Goal: Task Accomplishment & Management: Manage account settings

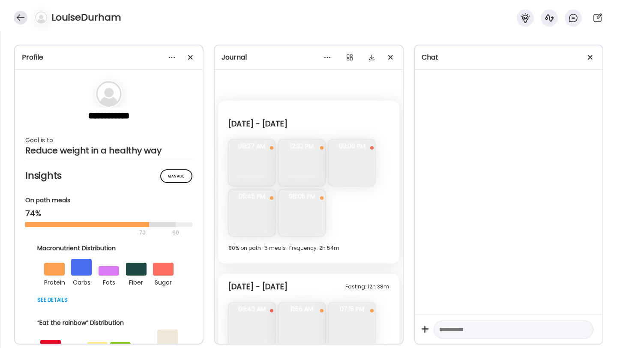
scroll to position [3513, 0]
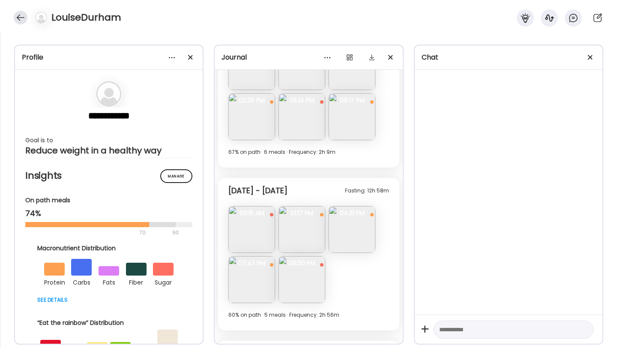
click at [20, 19] on div at bounding box center [21, 18] width 14 height 14
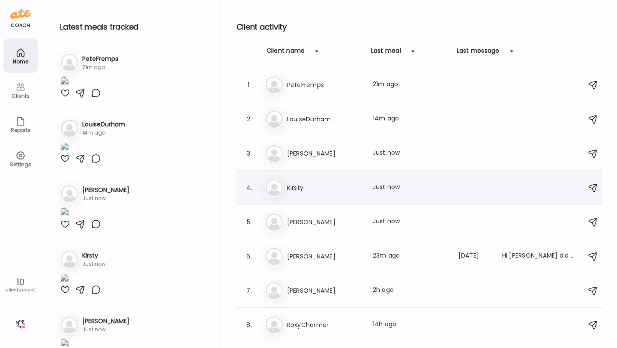
scroll to position [58, 0]
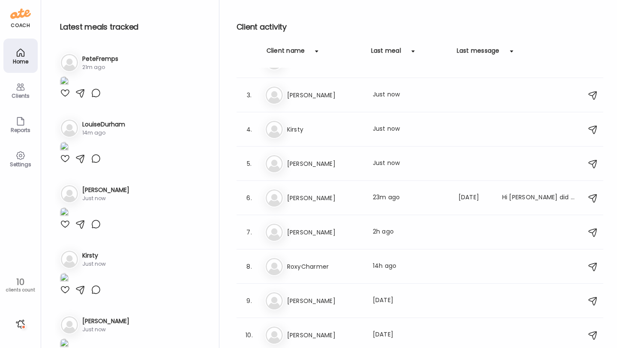
click at [18, 157] on icon at bounding box center [20, 155] width 10 height 10
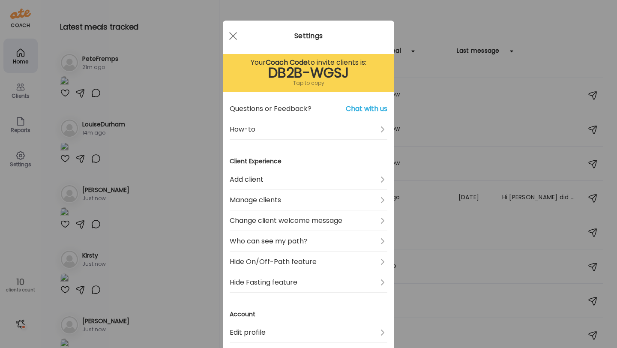
click at [183, 49] on div "Ate Coach Dashboard Wahoo! It’s official Take a moment to set up your Coach Pro…" at bounding box center [308, 174] width 617 height 348
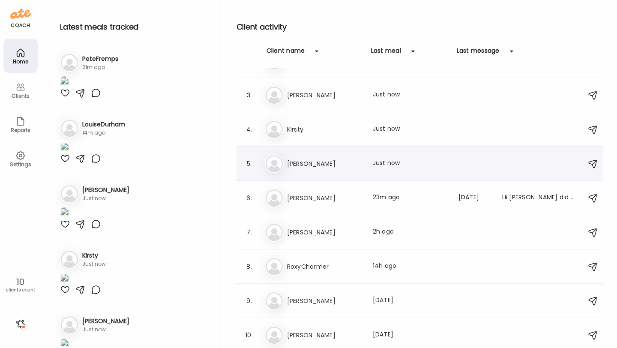
scroll to position [0, 0]
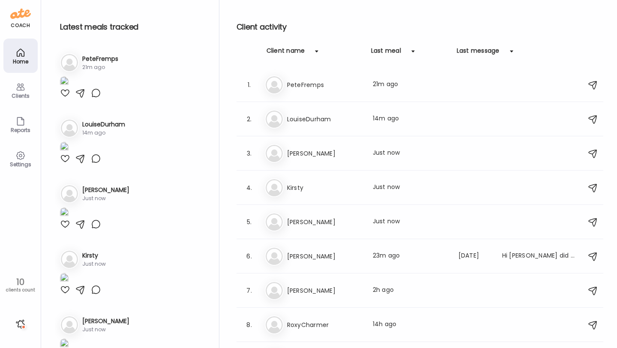
click at [22, 159] on icon at bounding box center [20, 155] width 10 height 10
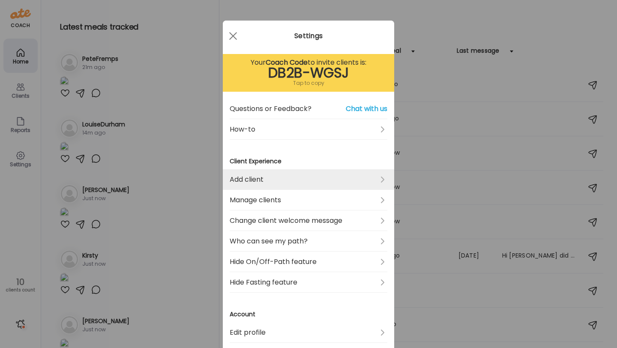
click at [288, 185] on link "Add client" at bounding box center [309, 179] width 158 height 21
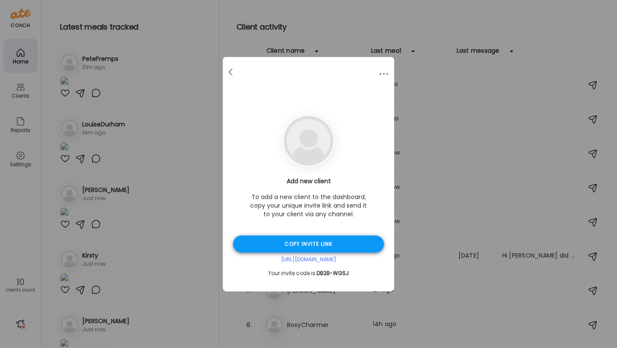
click at [319, 243] on div "Copy invite link" at bounding box center [308, 244] width 151 height 17
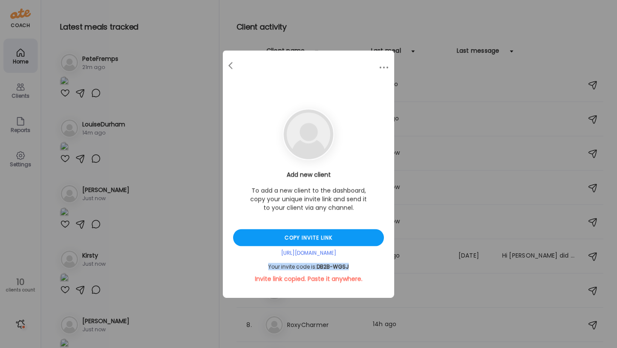
drag, startPoint x: 350, startPoint y: 267, endPoint x: 257, endPoint y: 267, distance: 92.5
click at [257, 267] on div "Your invite code is: DB2B-WGSJ" at bounding box center [308, 266] width 151 height 7
copy div "Your invite code is: DB2B-WGSJ"
click at [225, 60] on div at bounding box center [231, 65] width 17 height 17
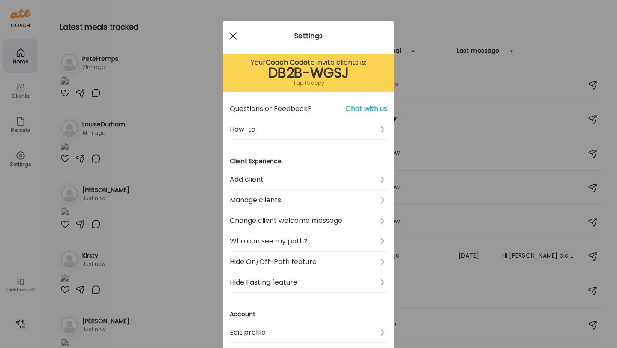
click at [230, 34] on div at bounding box center [232, 35] width 17 height 17
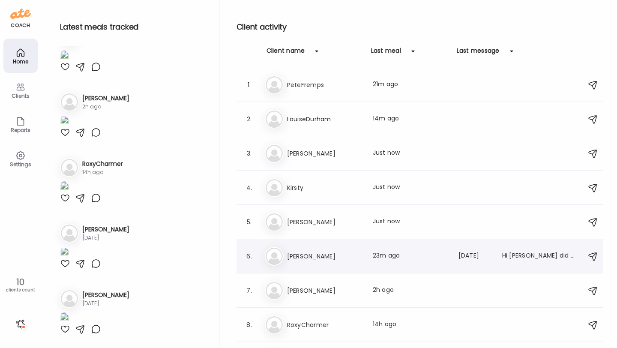
scroll to position [58, 0]
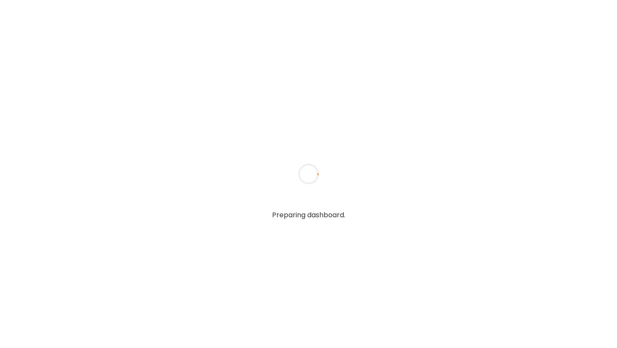
type input "**********"
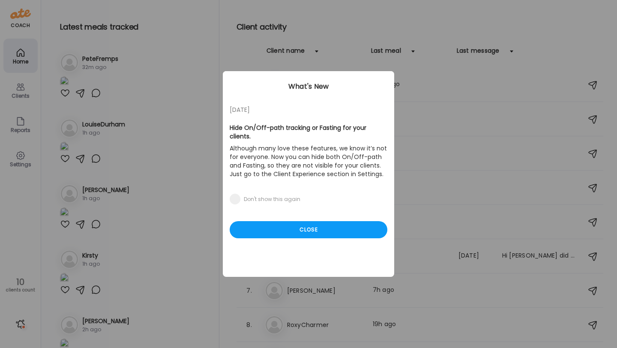
click at [344, 232] on div "05/27/23 Hide On/Off-path tracking or Fasting for your clients. Although many l…" at bounding box center [308, 174] width 171 height 206
click at [319, 227] on div "Close" at bounding box center [309, 229] width 158 height 17
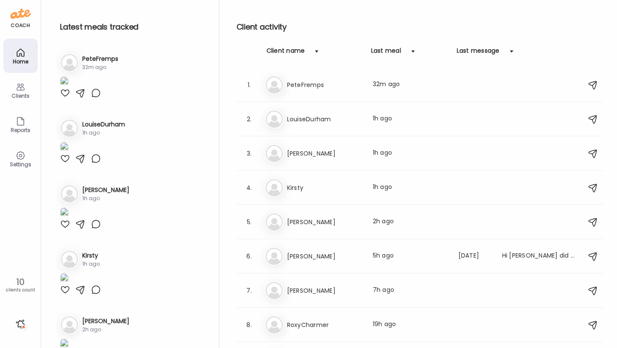
scroll to position [58, 0]
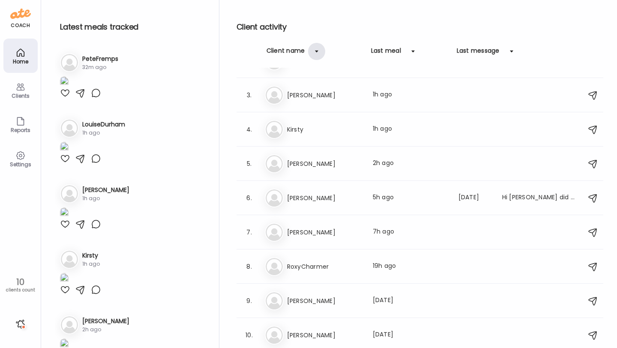
click at [310, 50] on div at bounding box center [316, 51] width 17 height 17
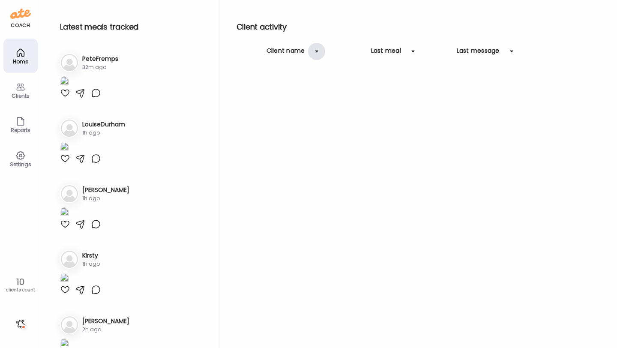
scroll to position [0, 0]
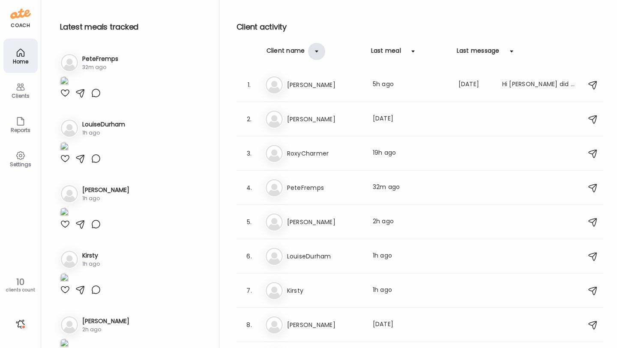
click at [313, 51] on div at bounding box center [316, 51] width 17 height 17
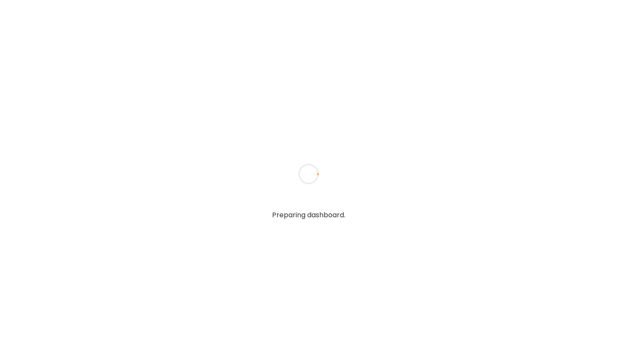
type input "**********"
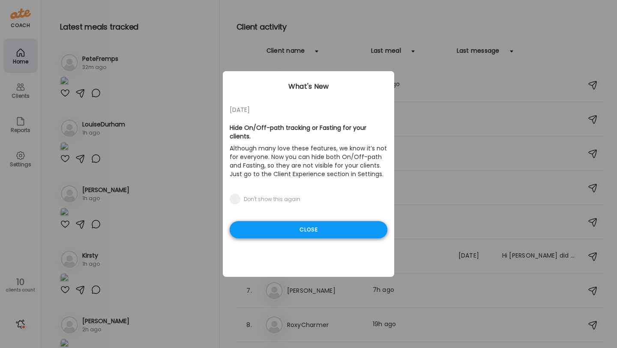
click at [286, 225] on div "Close" at bounding box center [309, 229] width 158 height 17
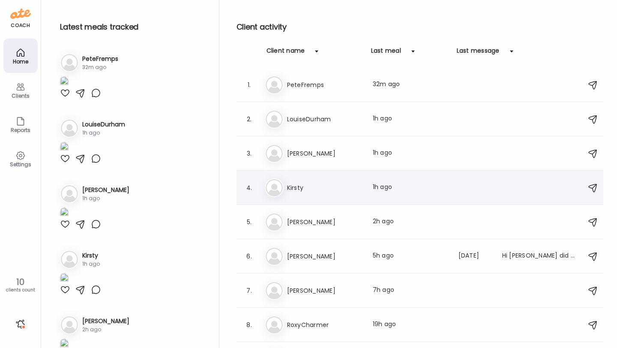
scroll to position [58, 0]
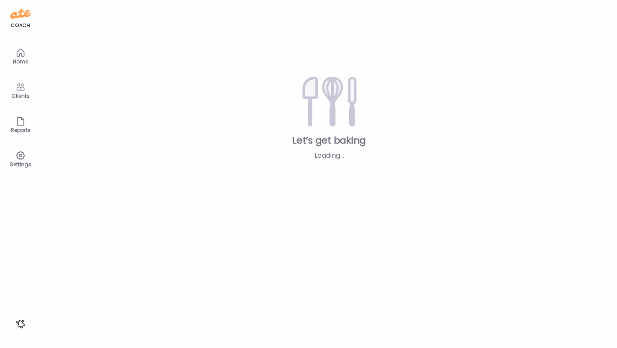
type input "**********"
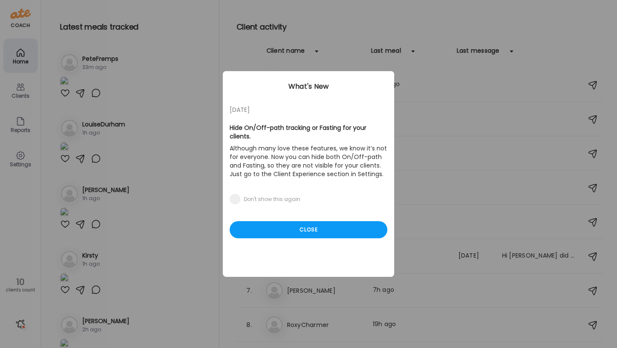
click at [298, 211] on div "05/27/23 Hide On/Off-path tracking or Fasting for your clients. Although many l…" at bounding box center [308, 174] width 171 height 206
click at [304, 231] on div "05/27/23 Hide On/Off-path tracking or Fasting for your clients. Although many l…" at bounding box center [308, 174] width 171 height 206
click at [306, 227] on div "Close" at bounding box center [309, 229] width 158 height 17
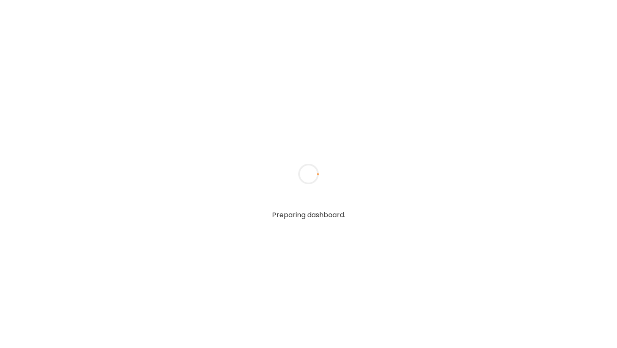
type input "**********"
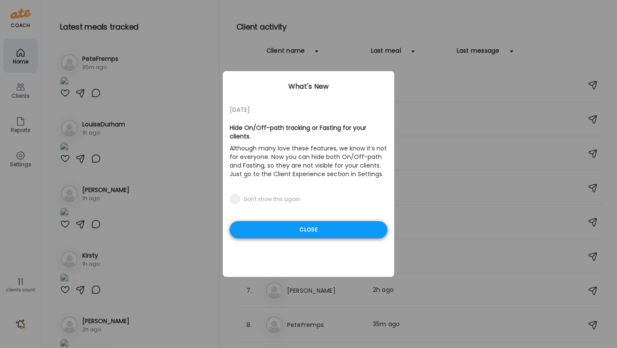
click at [279, 225] on div "Close" at bounding box center [309, 229] width 158 height 17
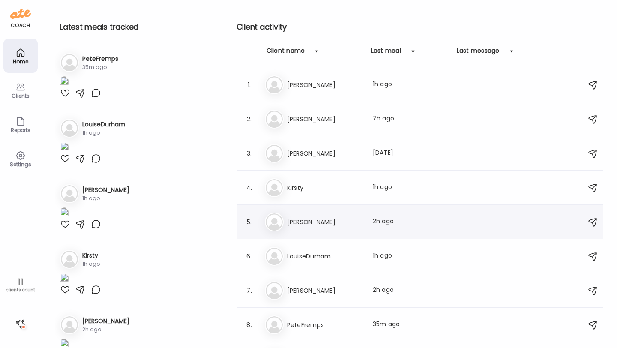
click at [321, 226] on h3 "[PERSON_NAME]" at bounding box center [324, 222] width 75 height 10
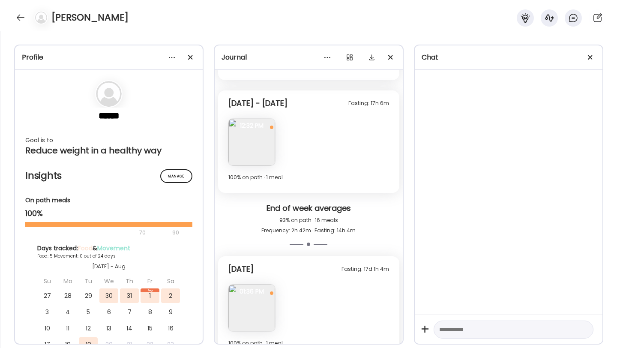
scroll to position [856, 0]
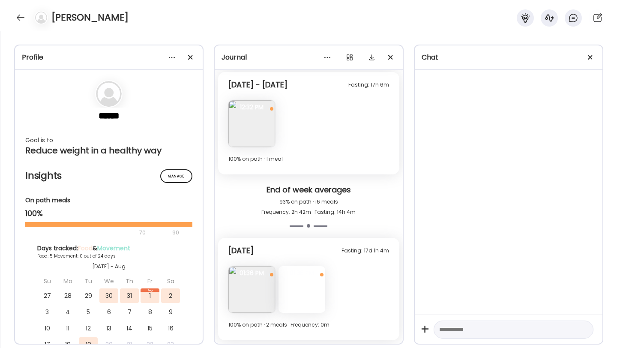
click at [298, 283] on div at bounding box center [301, 289] width 47 height 47
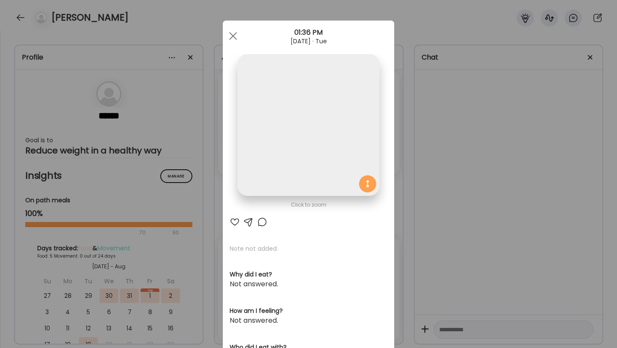
click at [226, 46] on div "Ate Coach Dashboard 01:36 PM Aug 19, 2025 · Tue" at bounding box center [308, 36] width 171 height 31
click at [233, 35] on span at bounding box center [233, 36] width 8 height 8
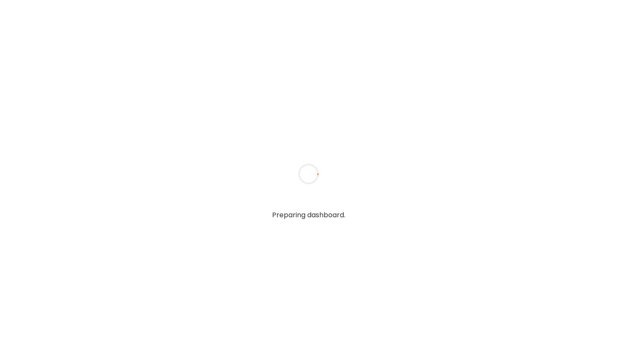
type input "**********"
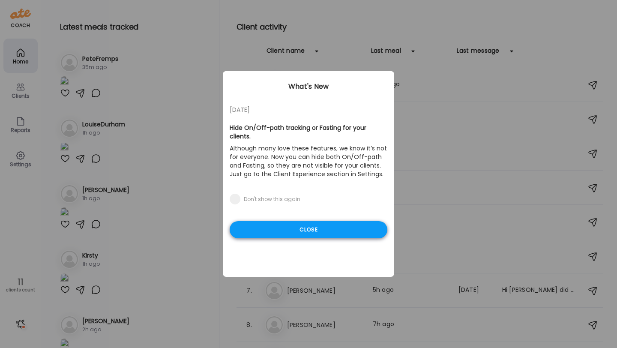
click at [282, 221] on div "Close" at bounding box center [309, 229] width 158 height 17
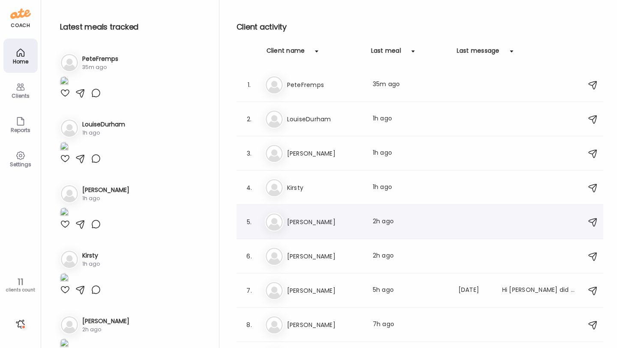
click at [304, 212] on div "[PERSON_NAME] Last meal: 2h ago" at bounding box center [421, 221] width 313 height 19
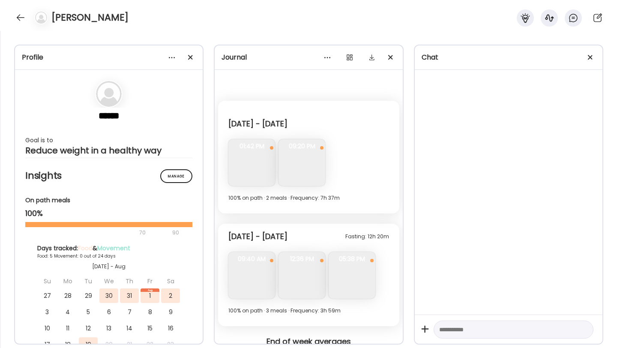
scroll to position [856, 0]
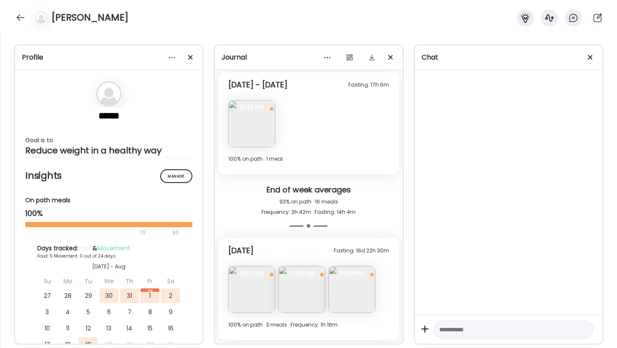
click at [344, 278] on img at bounding box center [351, 289] width 47 height 47
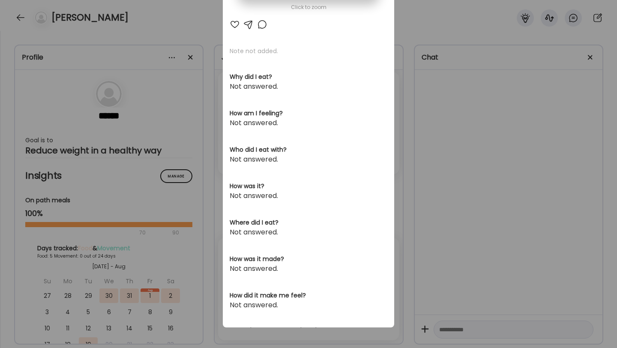
scroll to position [0, 0]
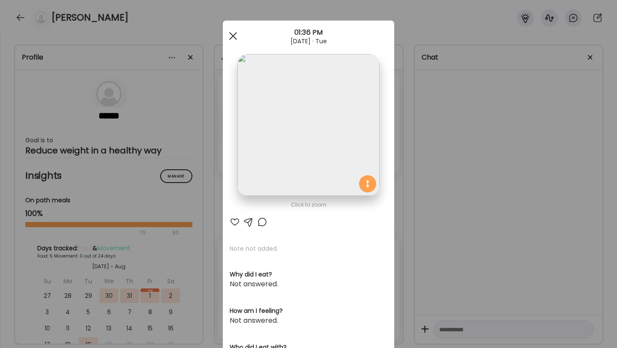
click at [233, 33] on div at bounding box center [232, 35] width 17 height 17
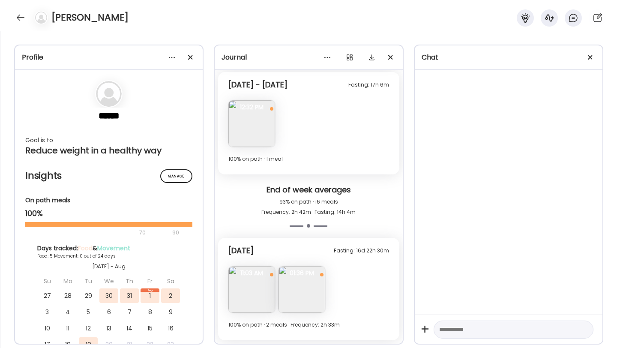
click at [251, 280] on img at bounding box center [251, 289] width 47 height 47
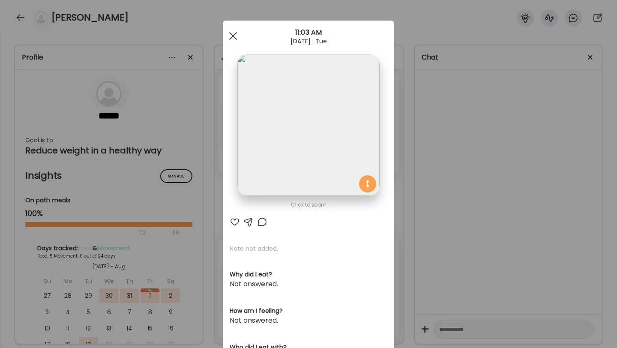
click at [231, 37] on span at bounding box center [233, 36] width 8 height 8
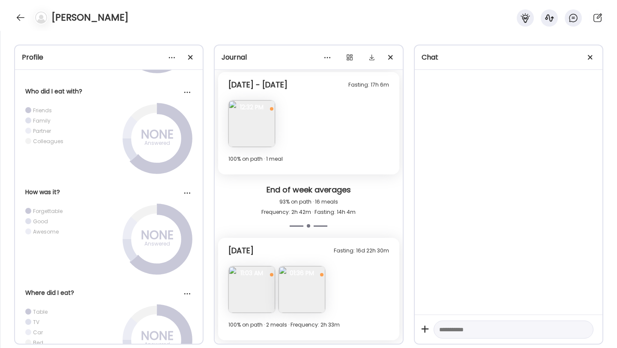
scroll to position [537, 0]
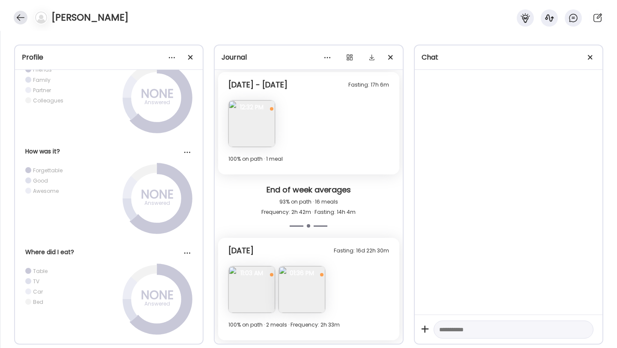
click at [16, 23] on div at bounding box center [21, 18] width 14 height 14
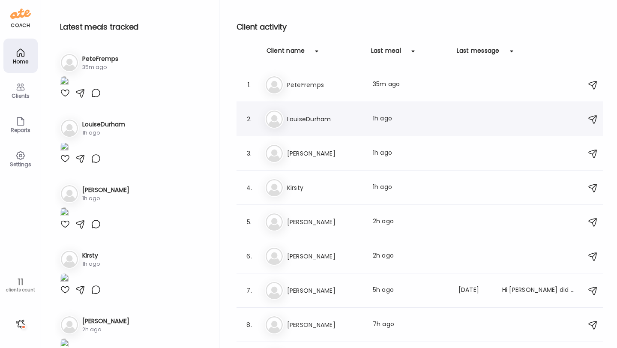
click at [305, 118] on h3 "LouiseDurham" at bounding box center [324, 119] width 75 height 10
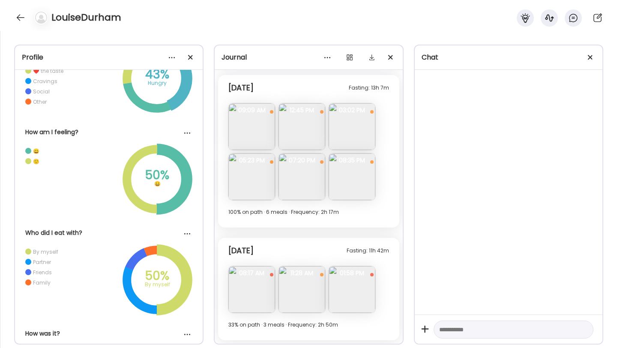
scroll to position [602, 0]
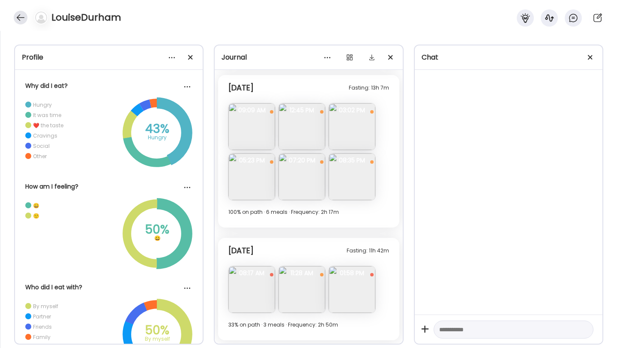
click at [25, 16] on div at bounding box center [21, 18] width 14 height 14
